Goal: Task Accomplishment & Management: Manage account settings

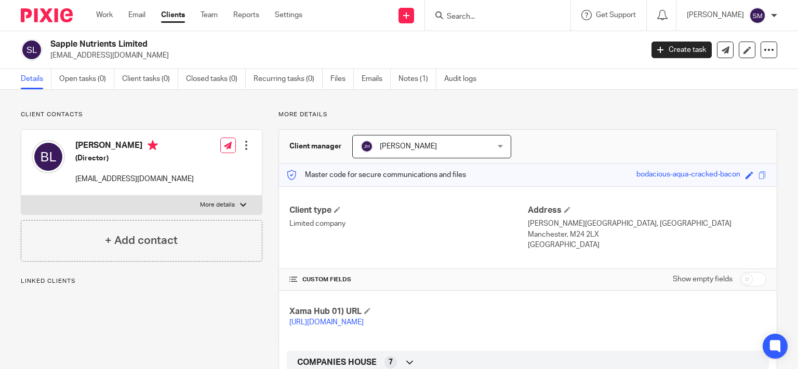
scroll to position [199, 0]
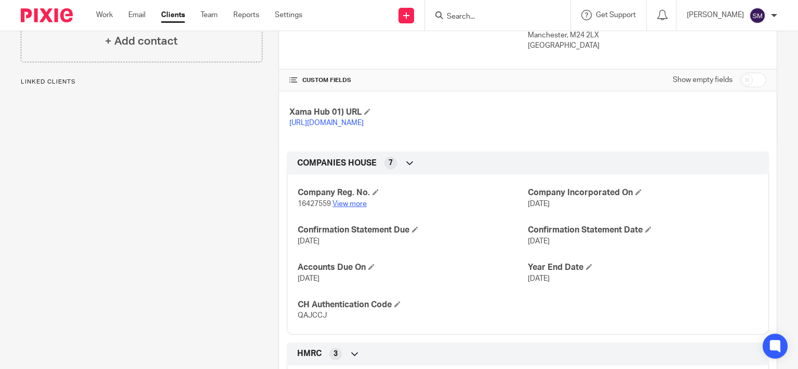
click at [352, 208] on link "View more" at bounding box center [349, 203] width 34 height 7
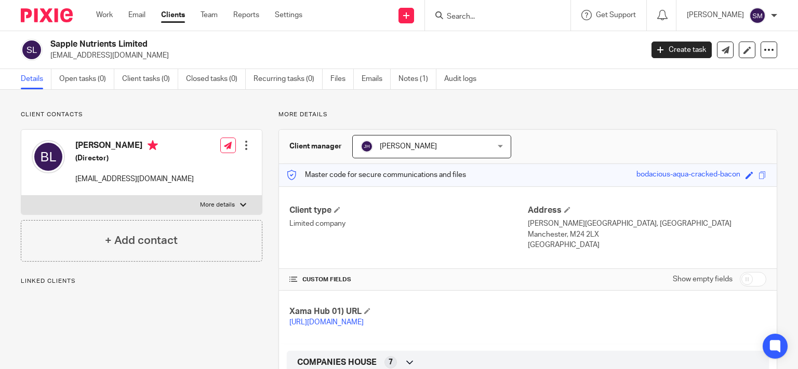
click at [112, 53] on p "dentaireparissante@gmail.com" at bounding box center [342, 55] width 585 height 10
drag, startPoint x: 165, startPoint y: 43, endPoint x: 70, endPoint y: 43, distance: 94.5
click at [50, 39] on h2 "Sapple Nutrients Limited" at bounding box center [284, 44] width 468 height 11
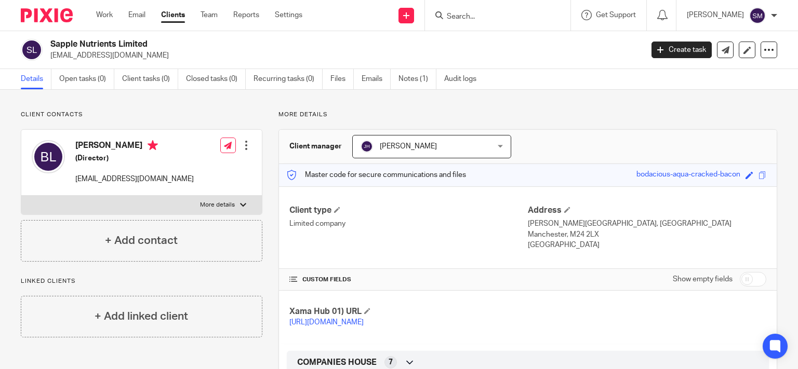
copy div "Sapple Nutrients Limited"
click at [743, 49] on icon at bounding box center [747, 50] width 8 height 8
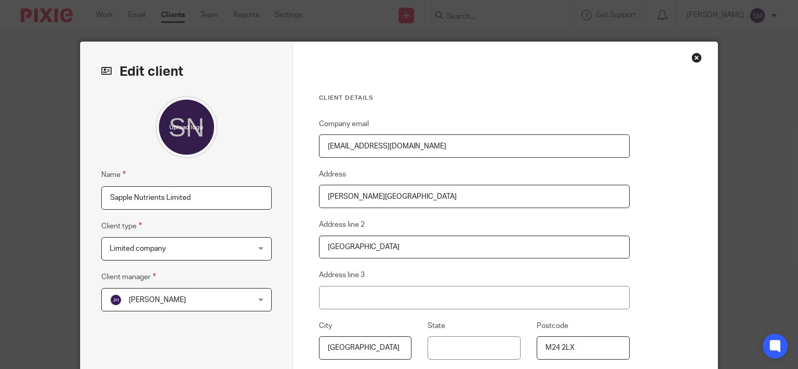
click at [217, 208] on input "Sapple Nutrients Limited" at bounding box center [186, 197] width 170 height 23
click at [109, 196] on input "Sapple Nutrients Limited" at bounding box center [186, 197] width 170 height 23
paste input "Sapple Nutrients Limited"
drag, startPoint x: 188, startPoint y: 196, endPoint x: 63, endPoint y: 190, distance: 124.8
click at [101, 191] on input "Sapple Nutrients Limited Sapple Nutrients Limited" at bounding box center [186, 197] width 170 height 23
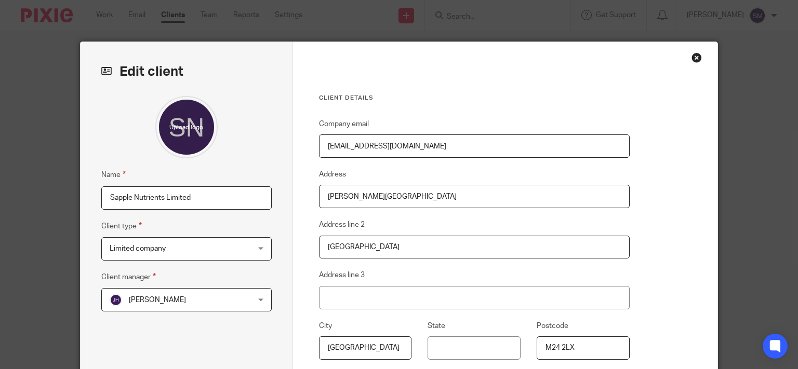
click at [225, 195] on input "Sapple Nutrients Limited" at bounding box center [186, 197] width 170 height 23
drag, startPoint x: 251, startPoint y: 194, endPoint x: 188, endPoint y: 192, distance: 63.4
click at [188, 192] on input "Sapple Nutrients Limited was PUREXTRACT" at bounding box center [186, 197] width 170 height 23
click at [103, 196] on input "Sapple Nutrients Limited" at bounding box center [186, 197] width 170 height 23
paste input "PUREXTRACT LTD"
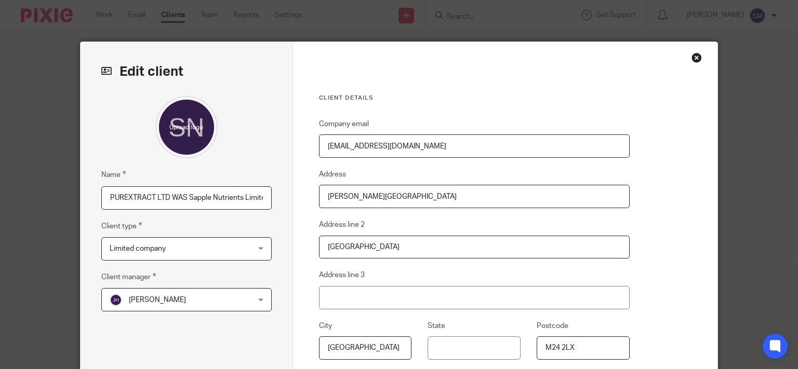
drag, startPoint x: 167, startPoint y: 198, endPoint x: 82, endPoint y: 198, distance: 85.2
click at [101, 198] on input "PUREXTRACT LTD WAS Sapple Nutrients Limited" at bounding box center [186, 197] width 170 height 23
type input "PUREXTRACT LTD WAS Sapple Nutrients Limited"
click at [151, 188] on input "PUREXTRACT LTD WAS Sapple Nutrients Limited" at bounding box center [186, 197] width 170 height 23
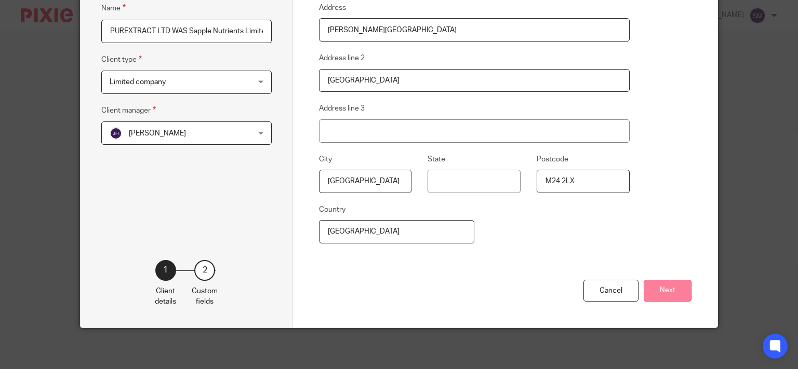
click at [662, 290] on button "Next" at bounding box center [667, 291] width 48 height 22
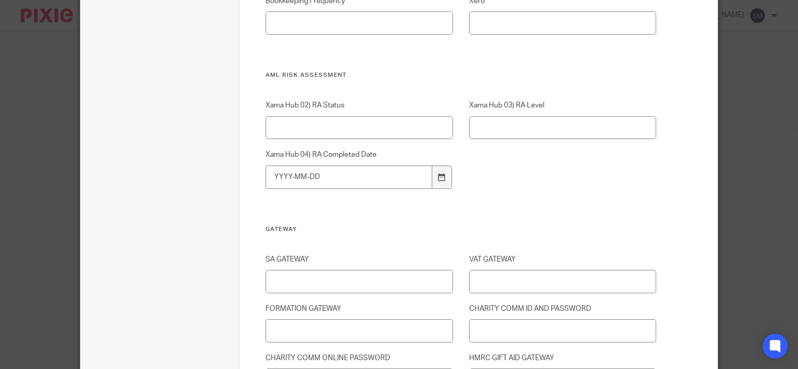
scroll to position [1462, 0]
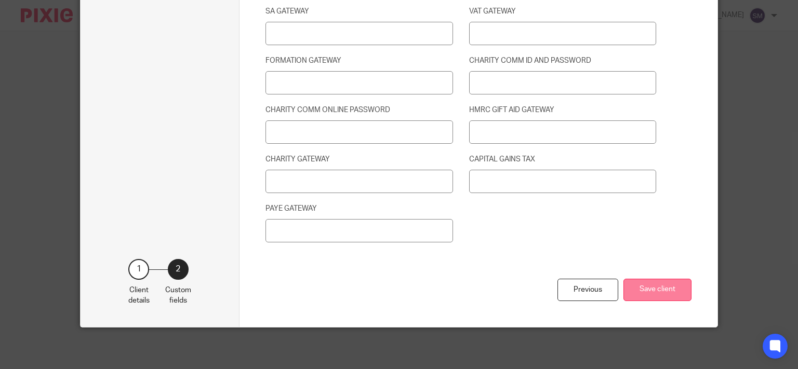
click at [664, 292] on button "Save client" at bounding box center [657, 290] width 68 height 22
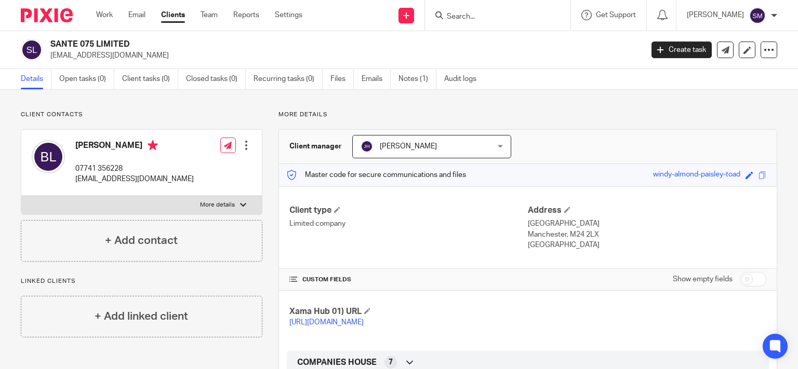
click at [446, 14] on input "Search" at bounding box center [492, 16] width 93 height 9
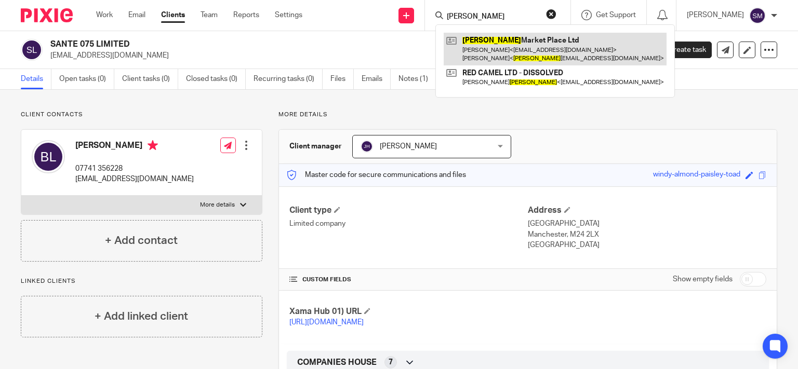
type input "meeks"
click at [540, 42] on link at bounding box center [555, 49] width 223 height 32
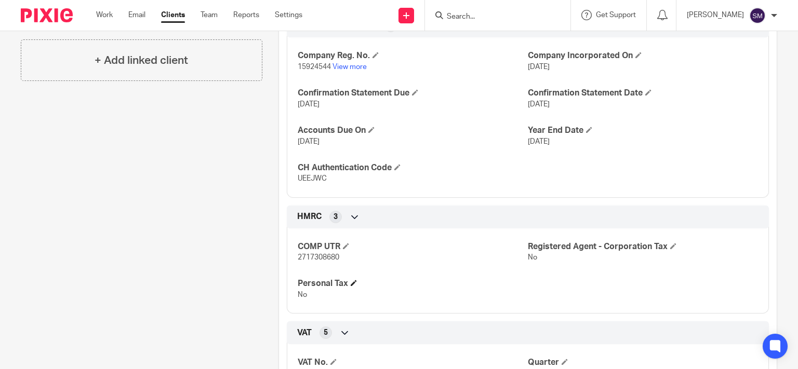
scroll to position [281, 0]
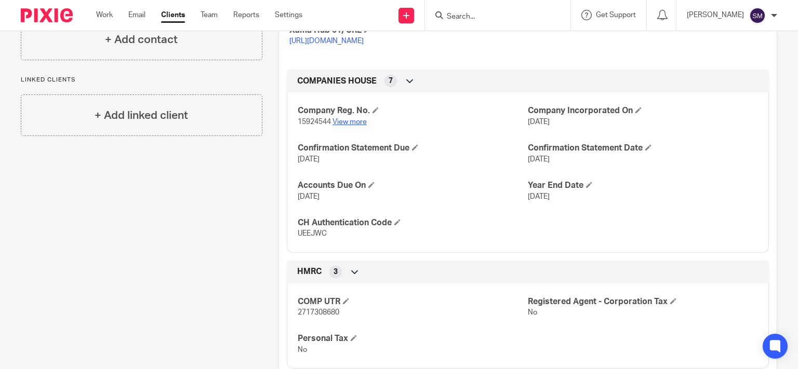
click at [357, 126] on link "View more" at bounding box center [349, 121] width 34 height 7
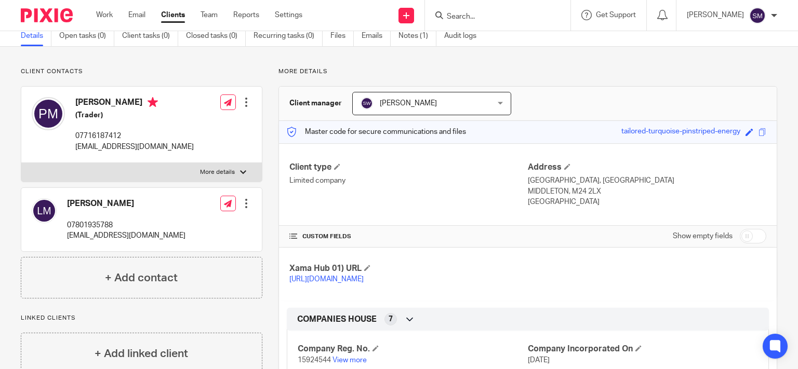
scroll to position [0, 0]
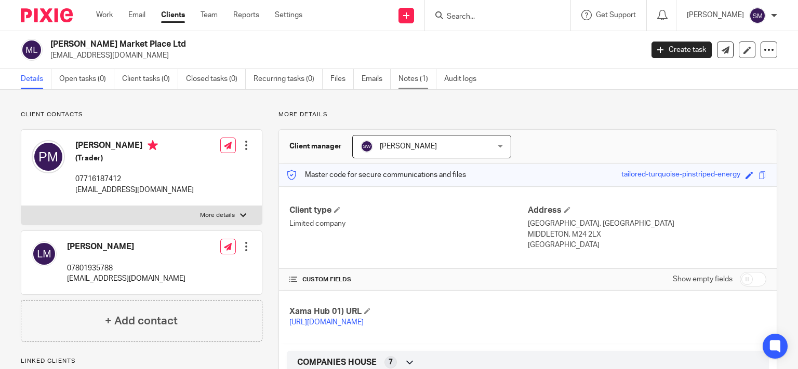
click at [427, 74] on link "Notes (1)" at bounding box center [417, 79] width 38 height 20
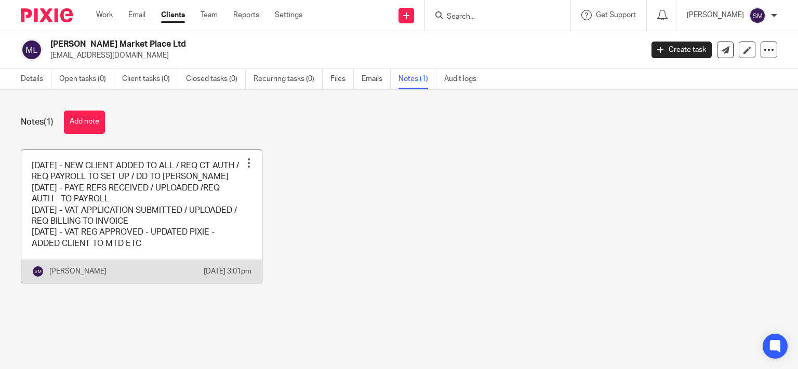
click at [226, 254] on link at bounding box center [141, 216] width 240 height 133
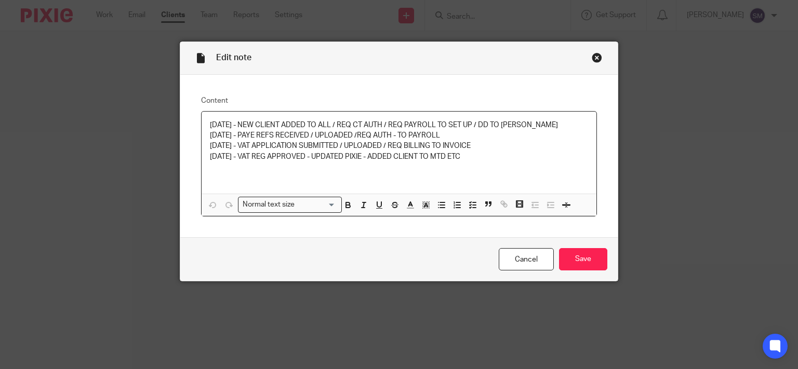
click at [595, 59] on div "Close this dialog window" at bounding box center [597, 57] width 10 height 10
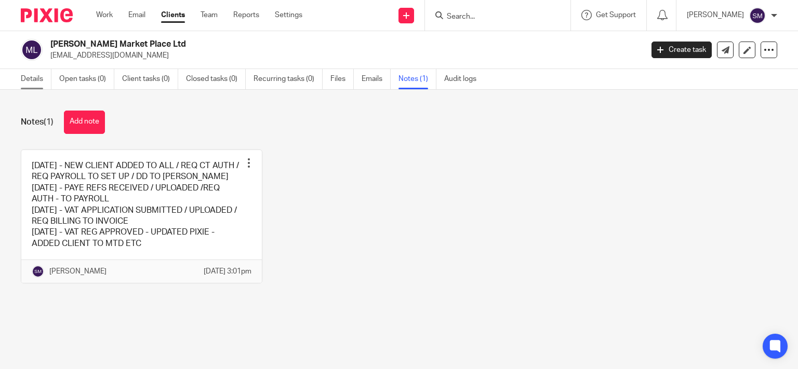
click at [26, 78] on link "Details" at bounding box center [36, 79] width 31 height 20
